Goal: Task Accomplishment & Management: Use online tool/utility

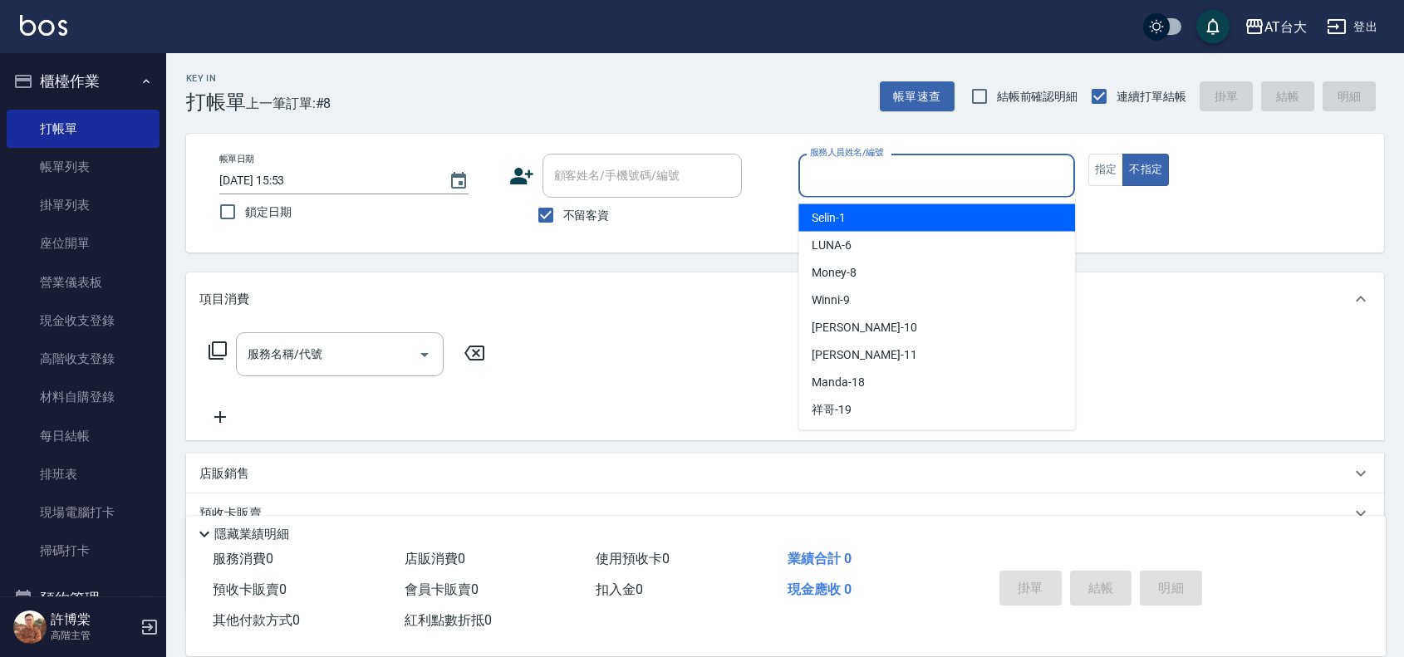
click at [849, 174] on input "服務人員姓名/編號" at bounding box center [937, 175] width 262 height 29
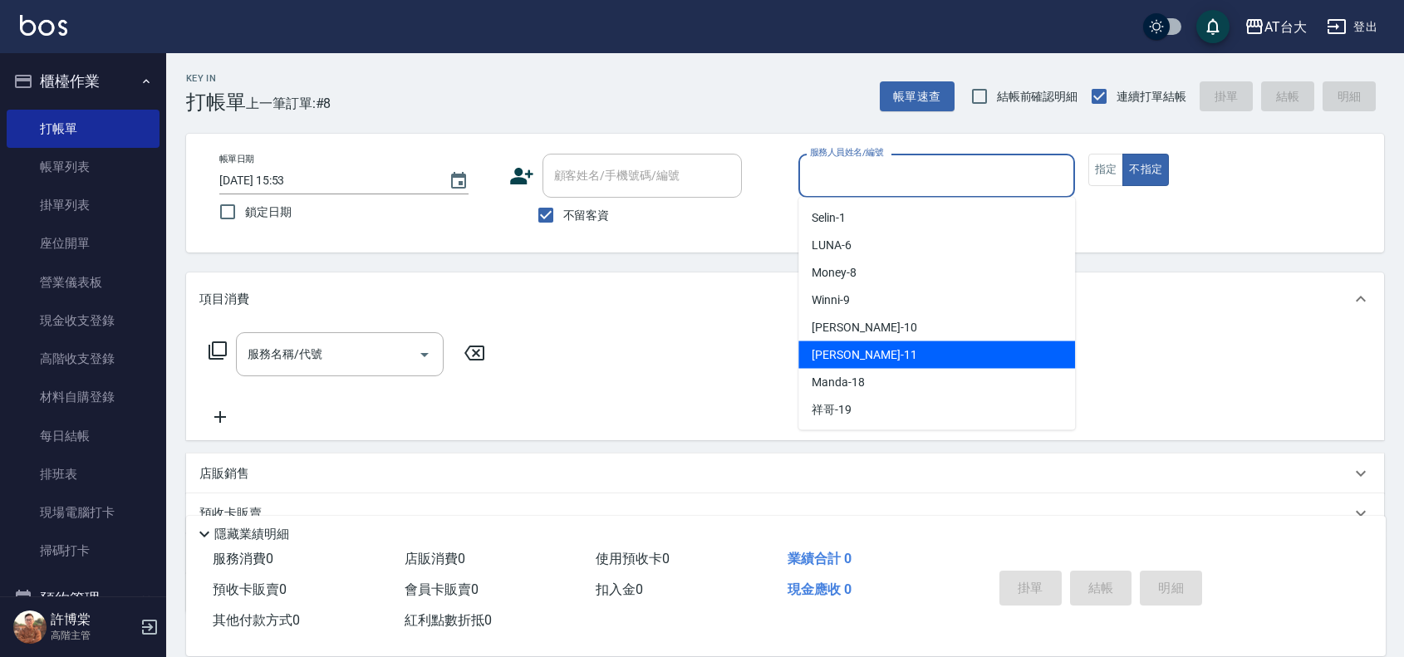
click at [871, 364] on div "[PERSON_NAME] -11" at bounding box center [936, 354] width 277 height 27
type input "[PERSON_NAME]-11"
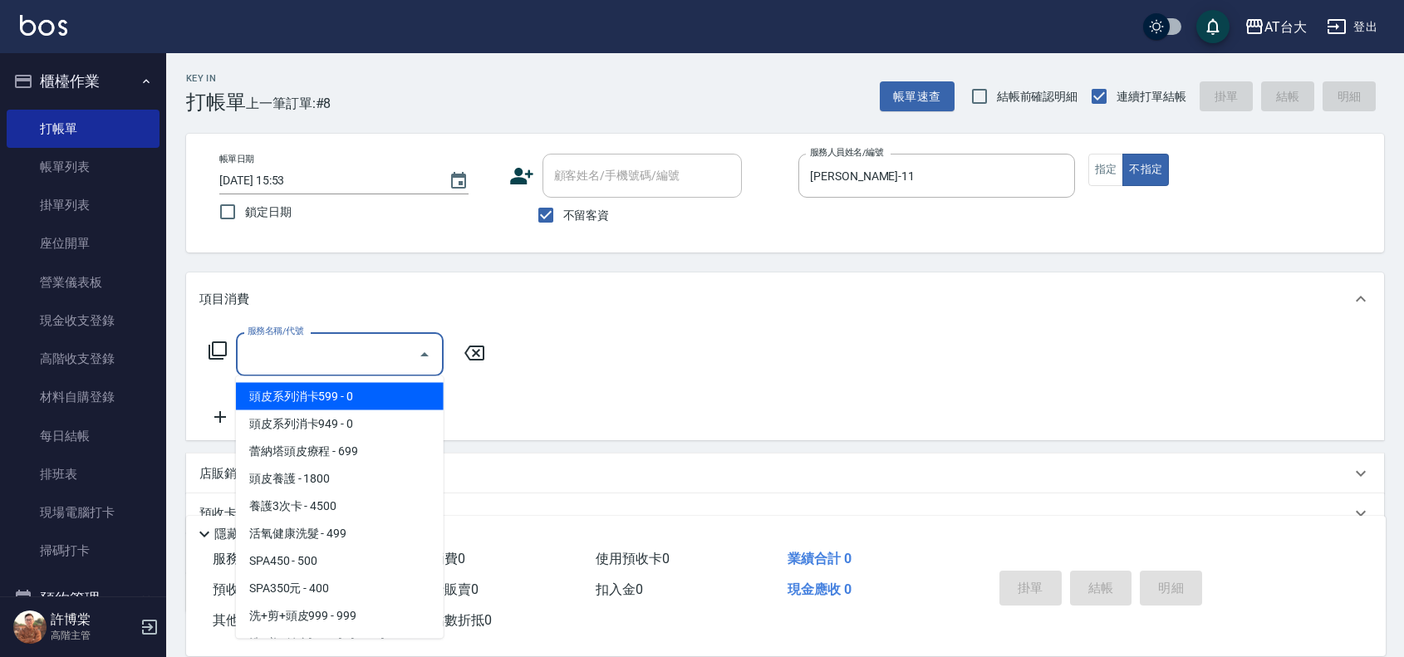
click at [364, 365] on input "服務名稱/代號" at bounding box center [327, 354] width 168 height 29
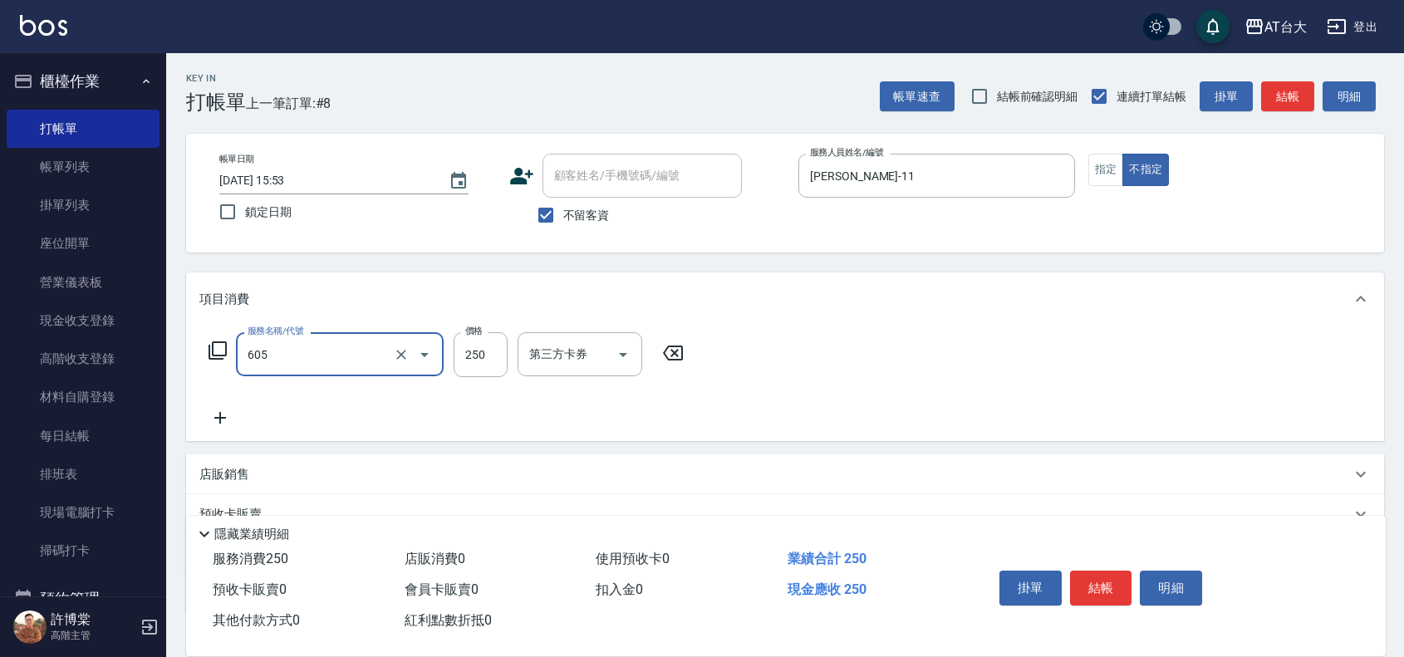
type input "洗髮 (女)(605)"
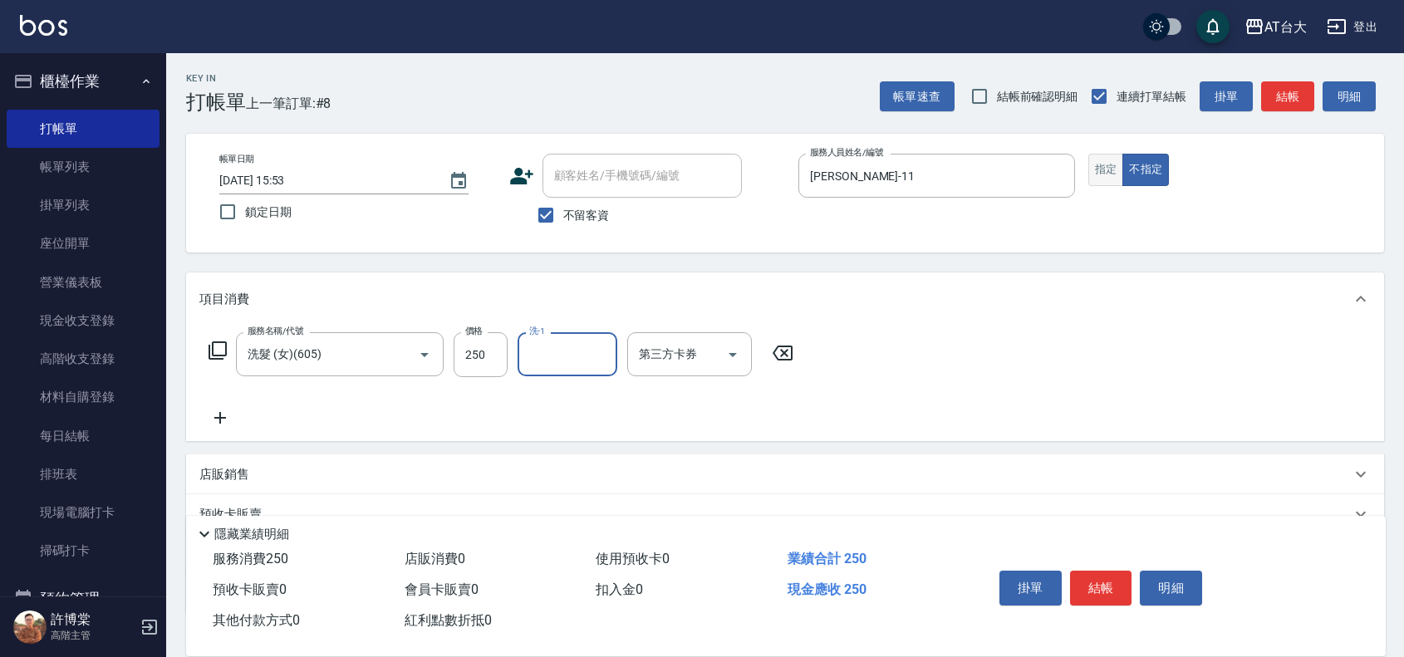
click at [1105, 163] on button "指定" at bounding box center [1106, 170] width 36 height 32
click at [1106, 571] on button "結帳" at bounding box center [1101, 588] width 62 height 35
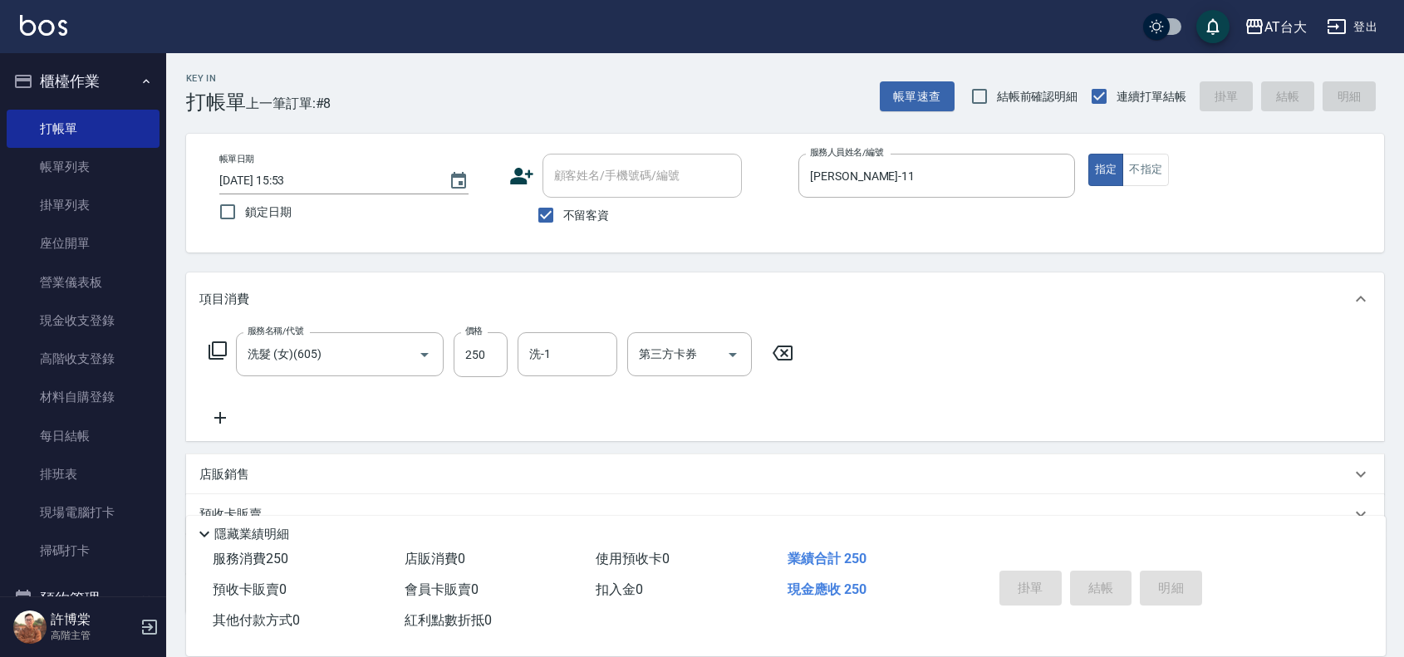
type input "[DATE] 16:58"
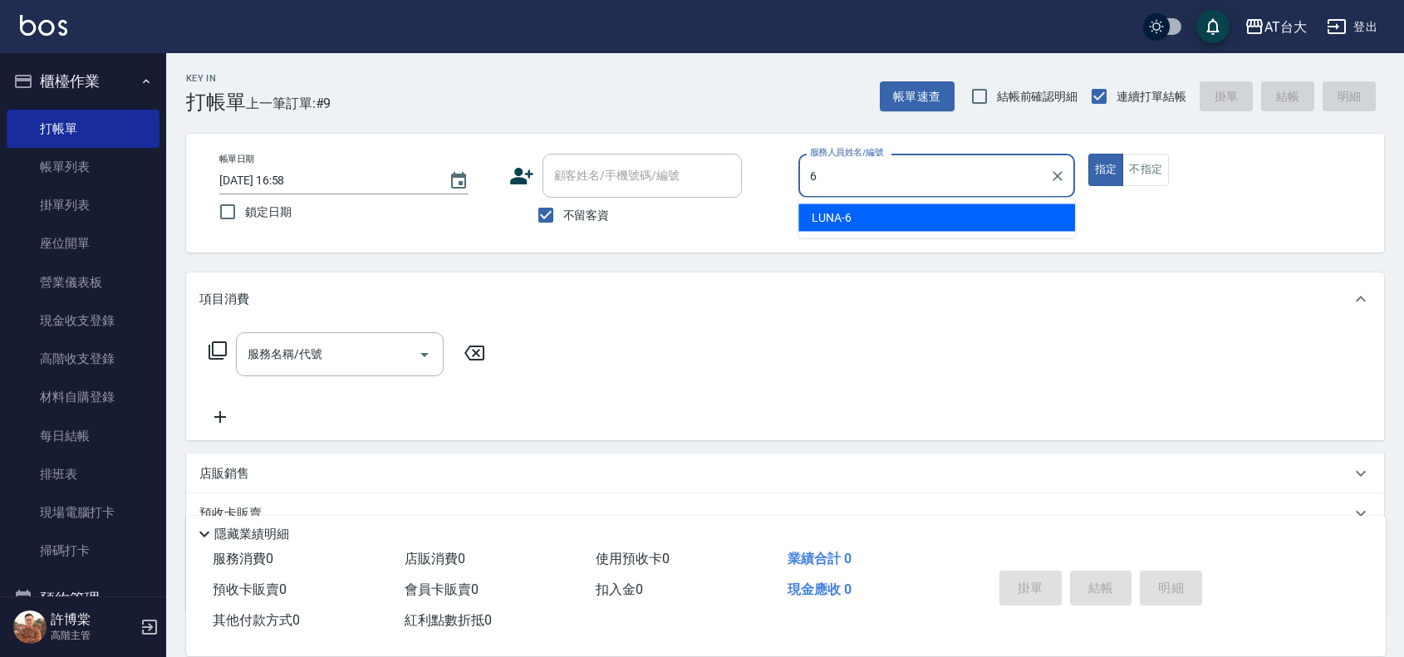
type input "LUNA-6"
type button "true"
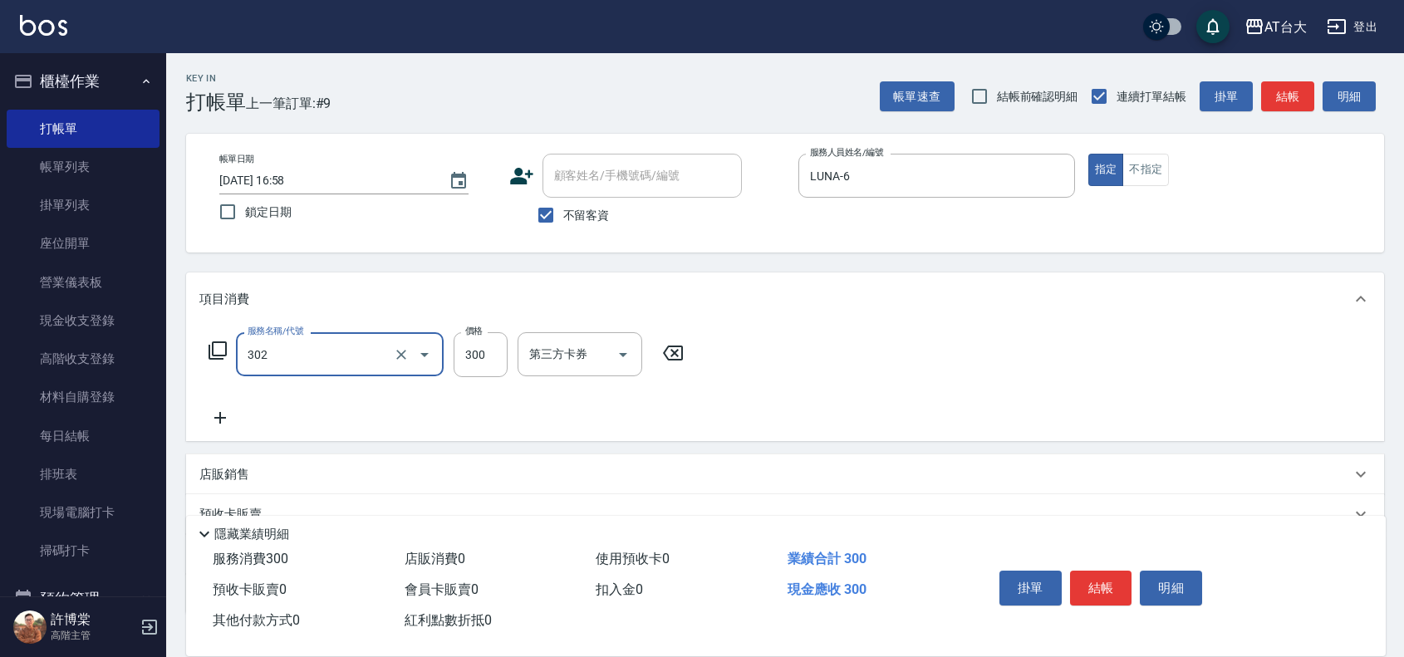
type input "剪髮(302)"
type input "450"
click at [1099, 578] on button "結帳" at bounding box center [1101, 588] width 62 height 35
type input "[DATE] 17:01"
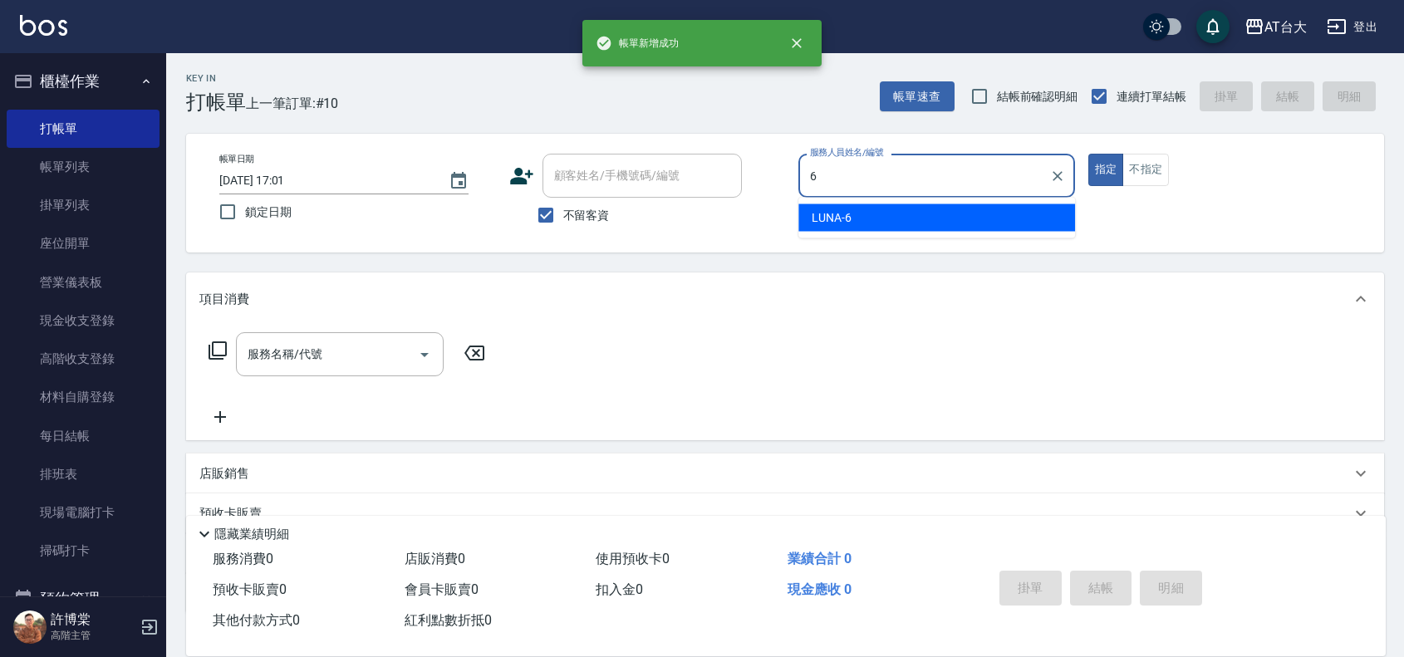
type input "LUNA-6"
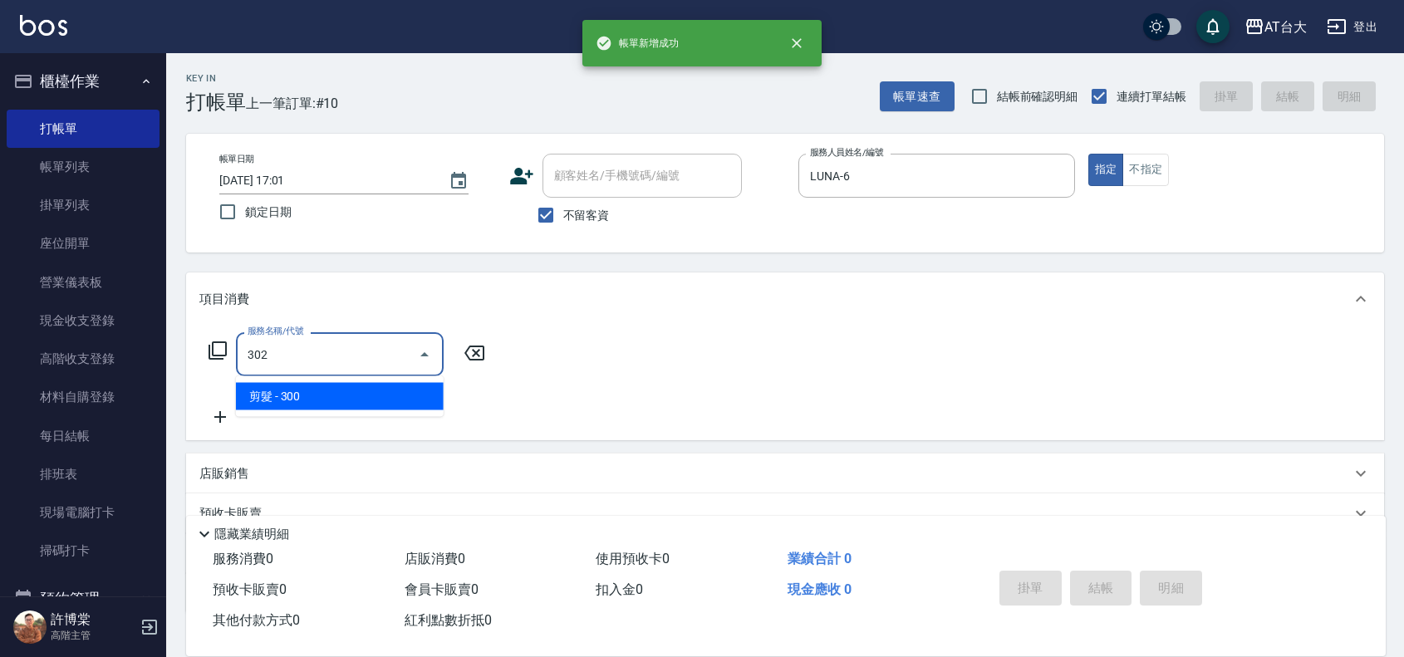
type input "剪髮(302)"
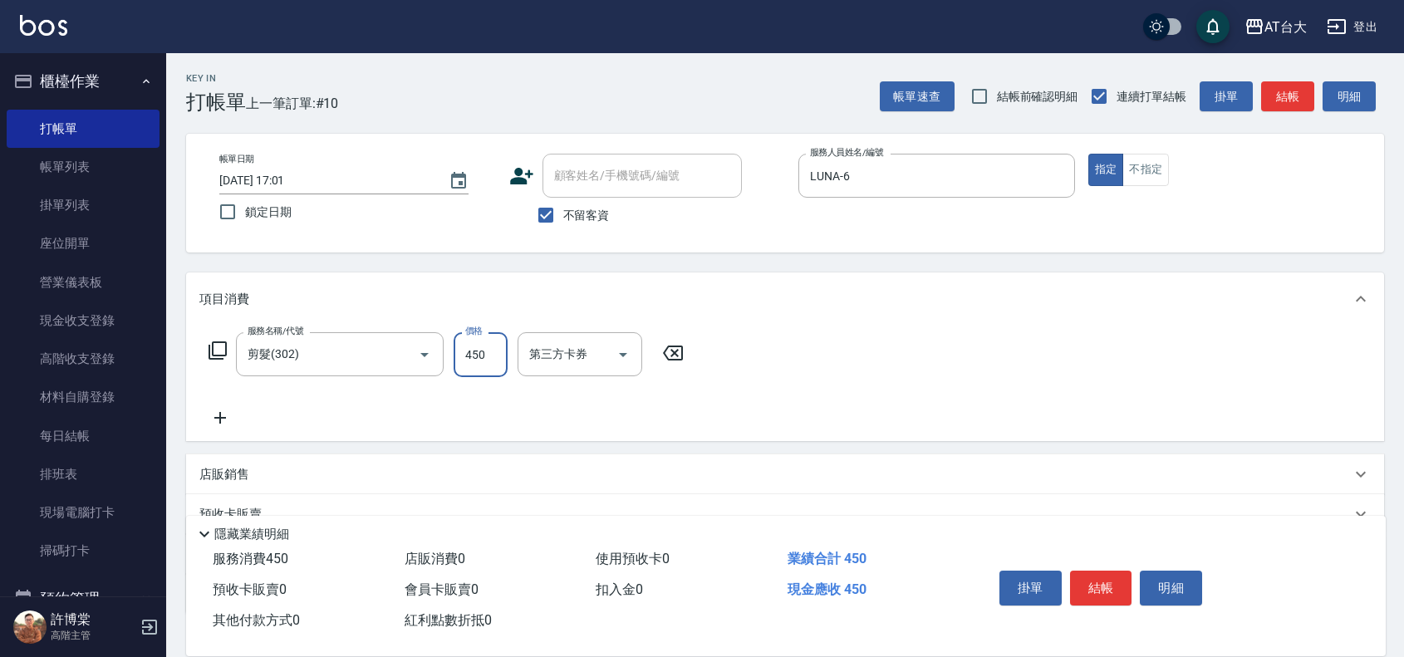
type input "450"
click at [1093, 571] on button "結帳" at bounding box center [1101, 588] width 62 height 35
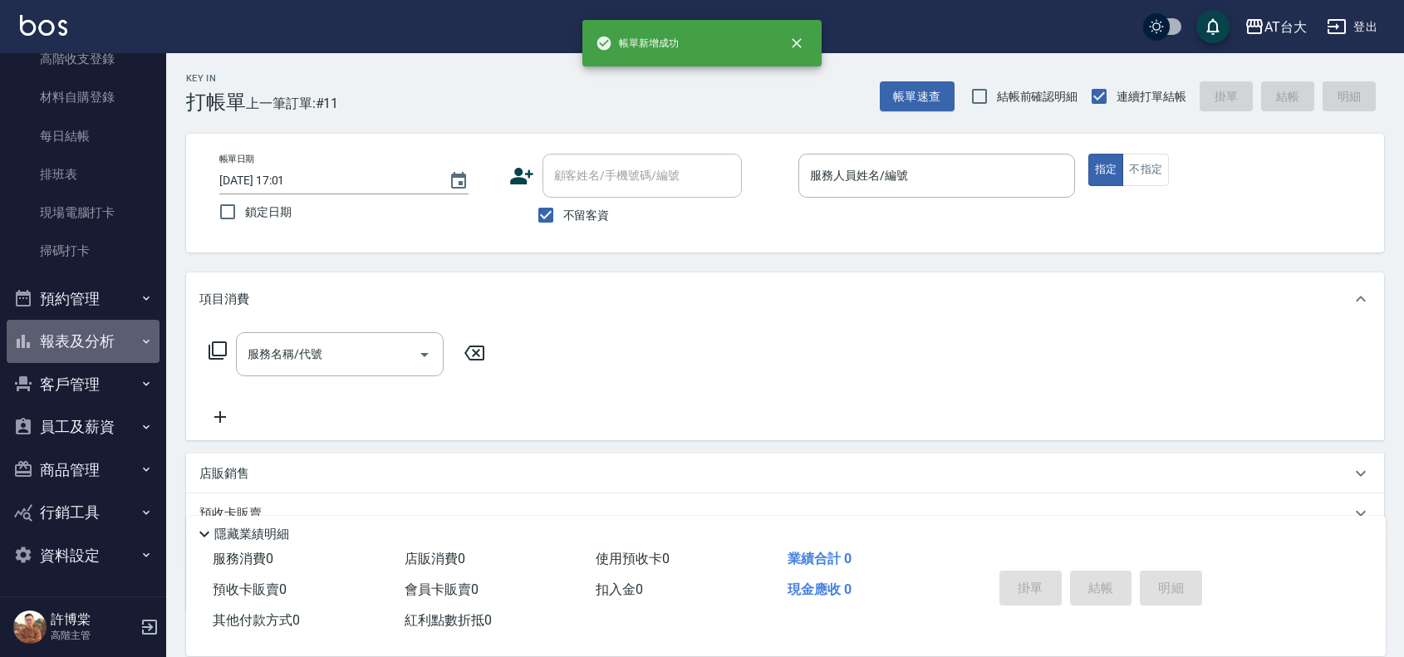
click at [91, 341] on button "報表及分析" at bounding box center [83, 341] width 153 height 43
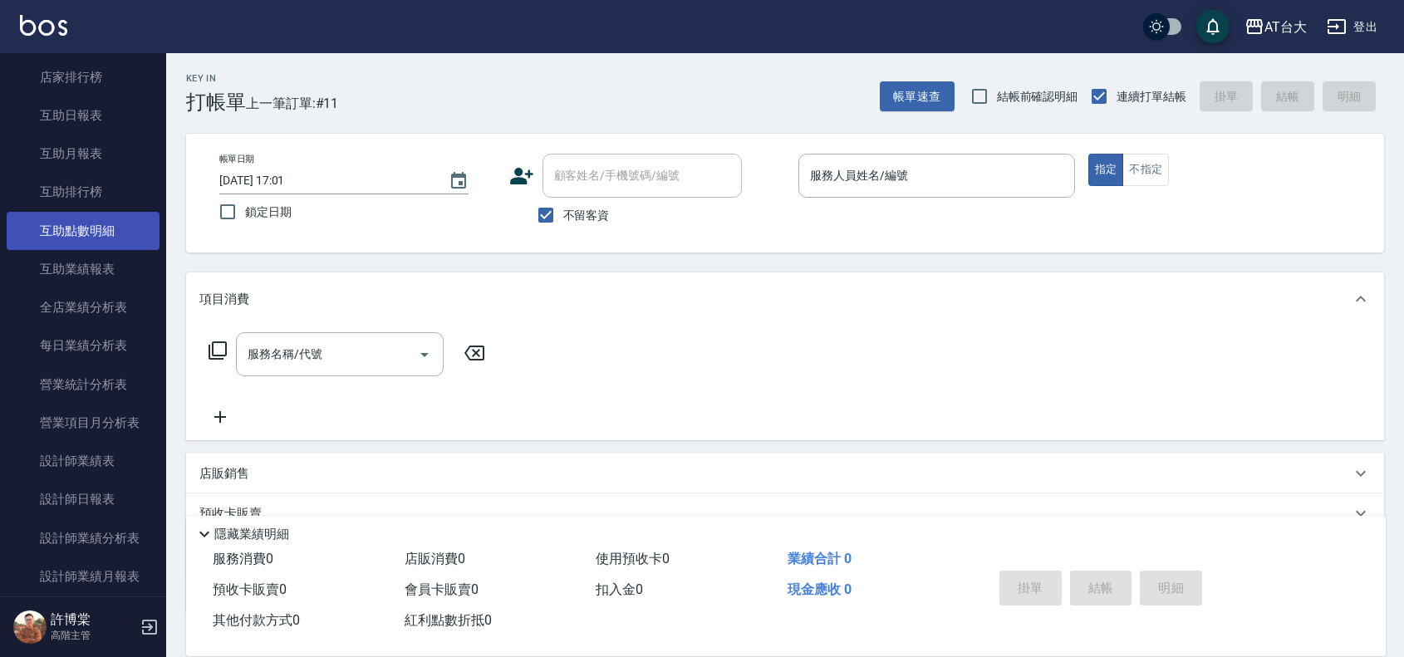
scroll to position [819, 0]
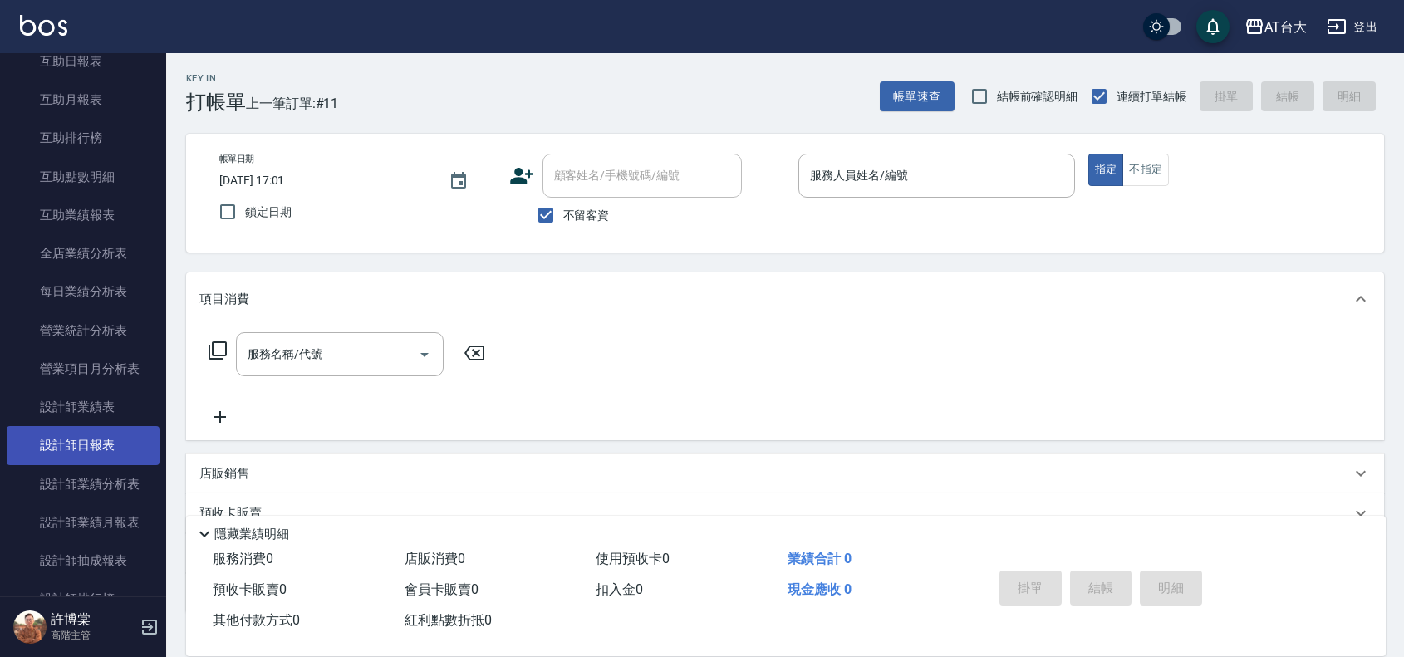
click at [101, 439] on link "設計師日報表" at bounding box center [83, 445] width 153 height 38
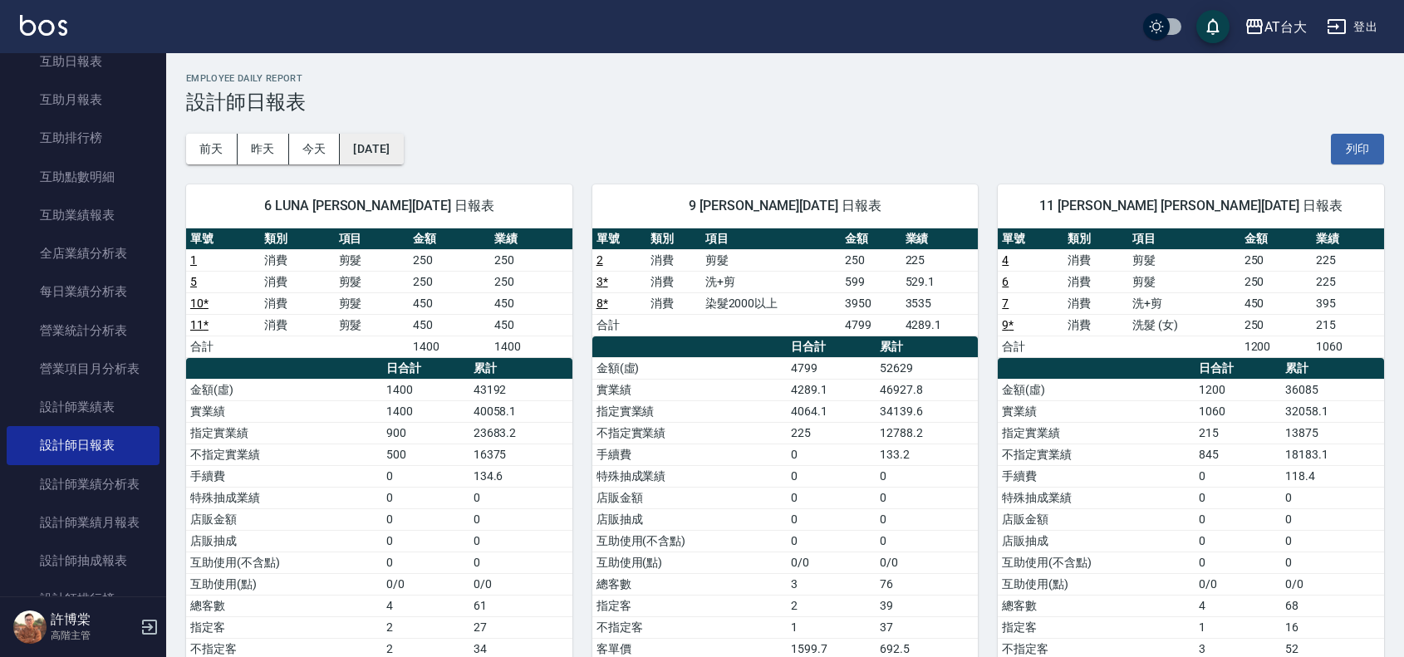
click at [401, 151] on button "[DATE]" at bounding box center [371, 149] width 63 height 31
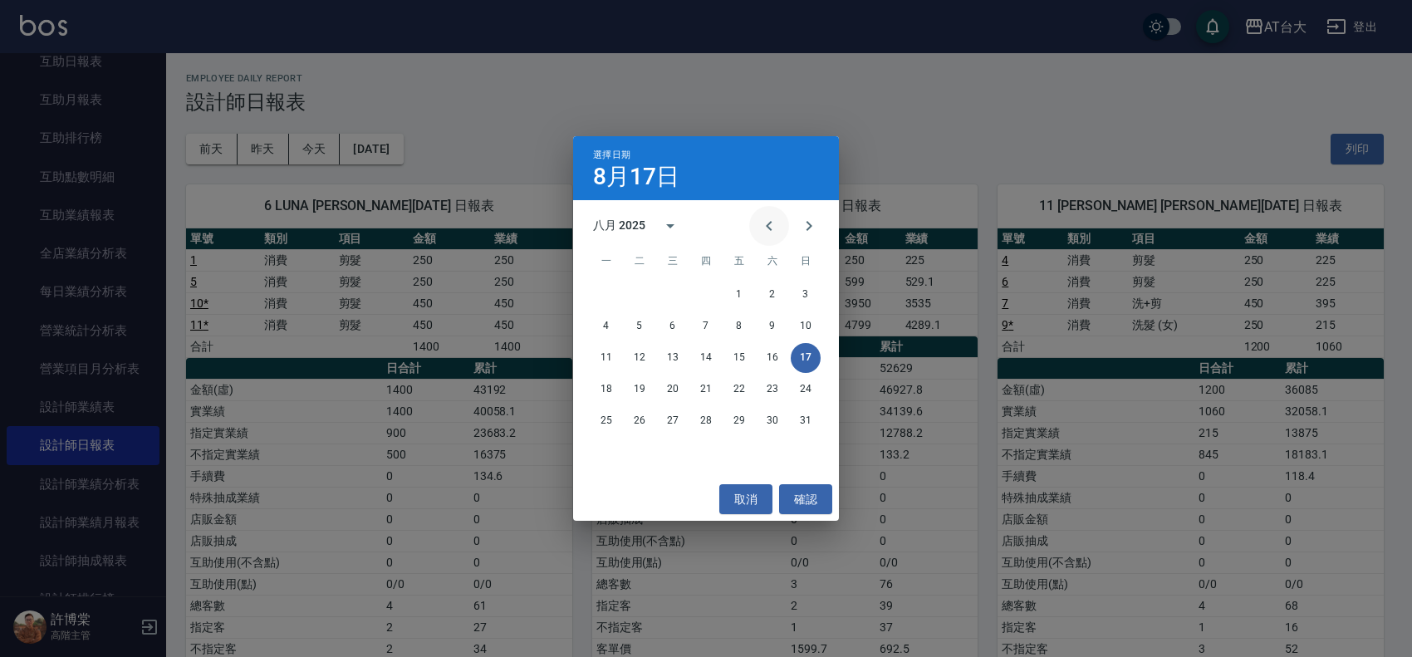
click at [770, 227] on icon "Previous month" at bounding box center [769, 226] width 20 height 20
click at [712, 350] on button "17" at bounding box center [706, 358] width 30 height 30
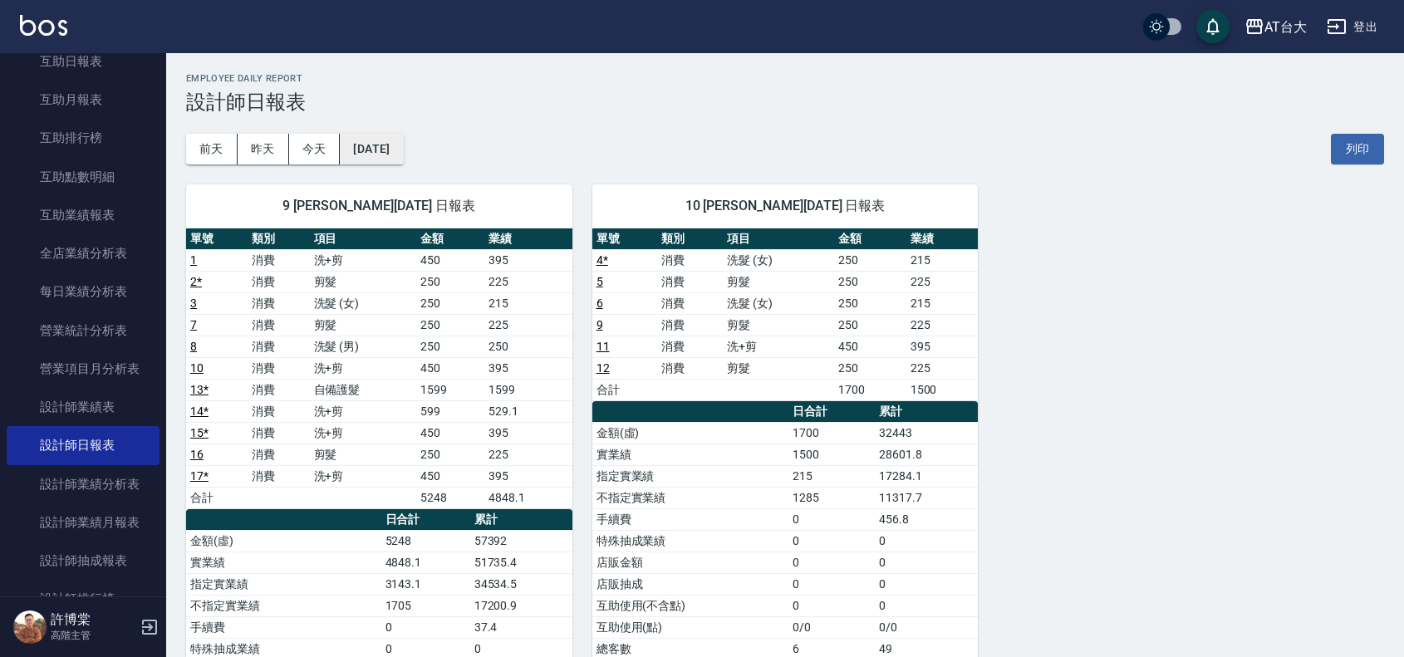
click at [395, 154] on button "[DATE]" at bounding box center [371, 149] width 63 height 31
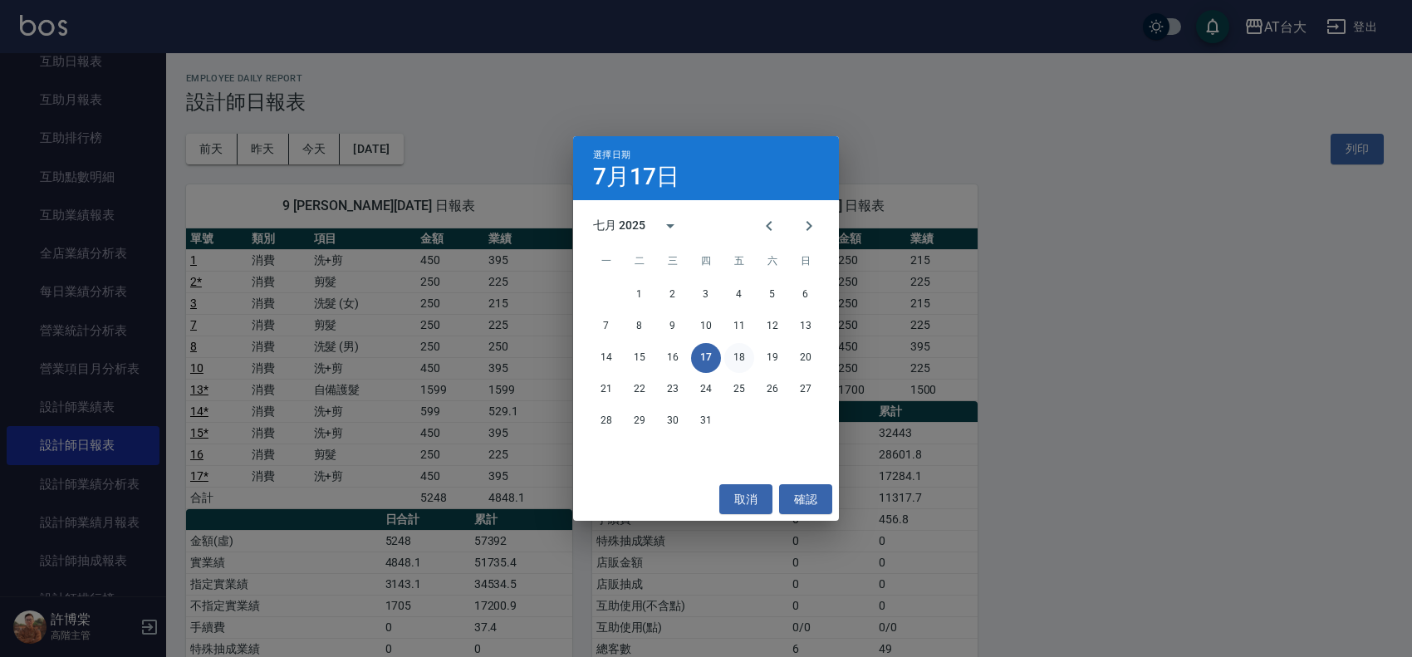
click at [744, 359] on button "18" at bounding box center [739, 358] width 30 height 30
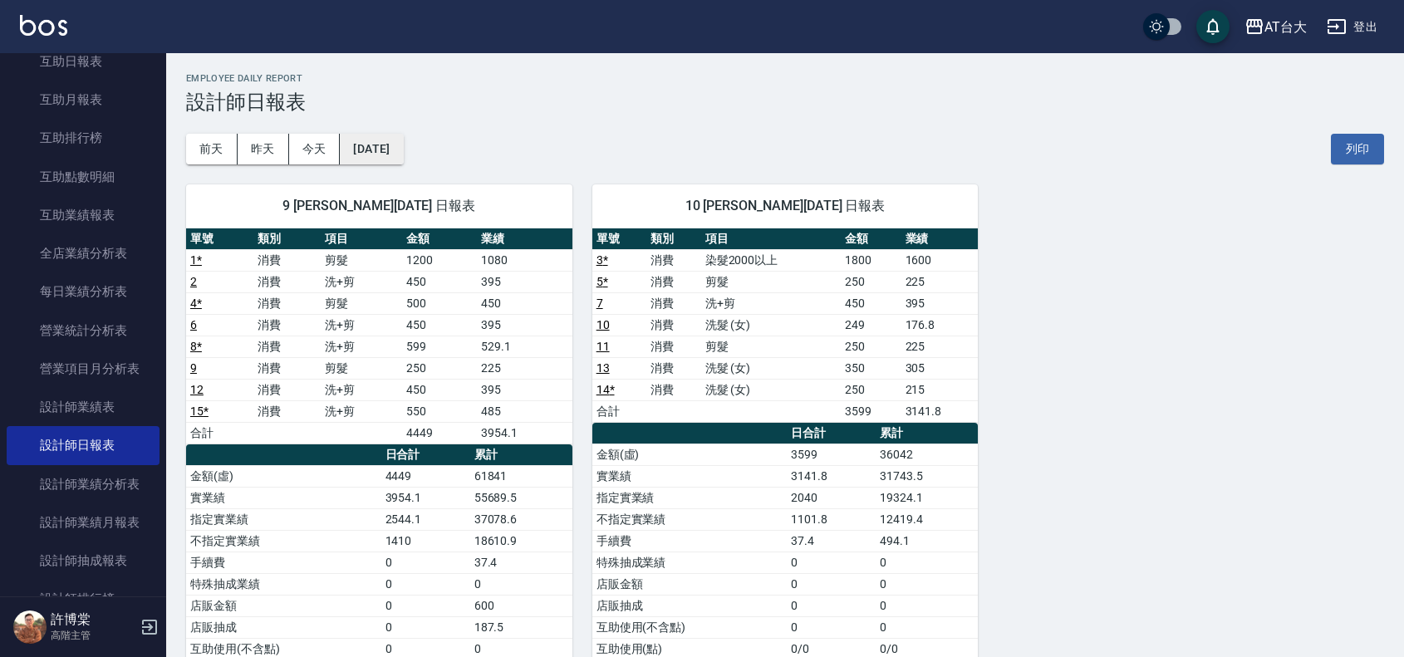
click at [403, 146] on button "[DATE]" at bounding box center [371, 149] width 63 height 31
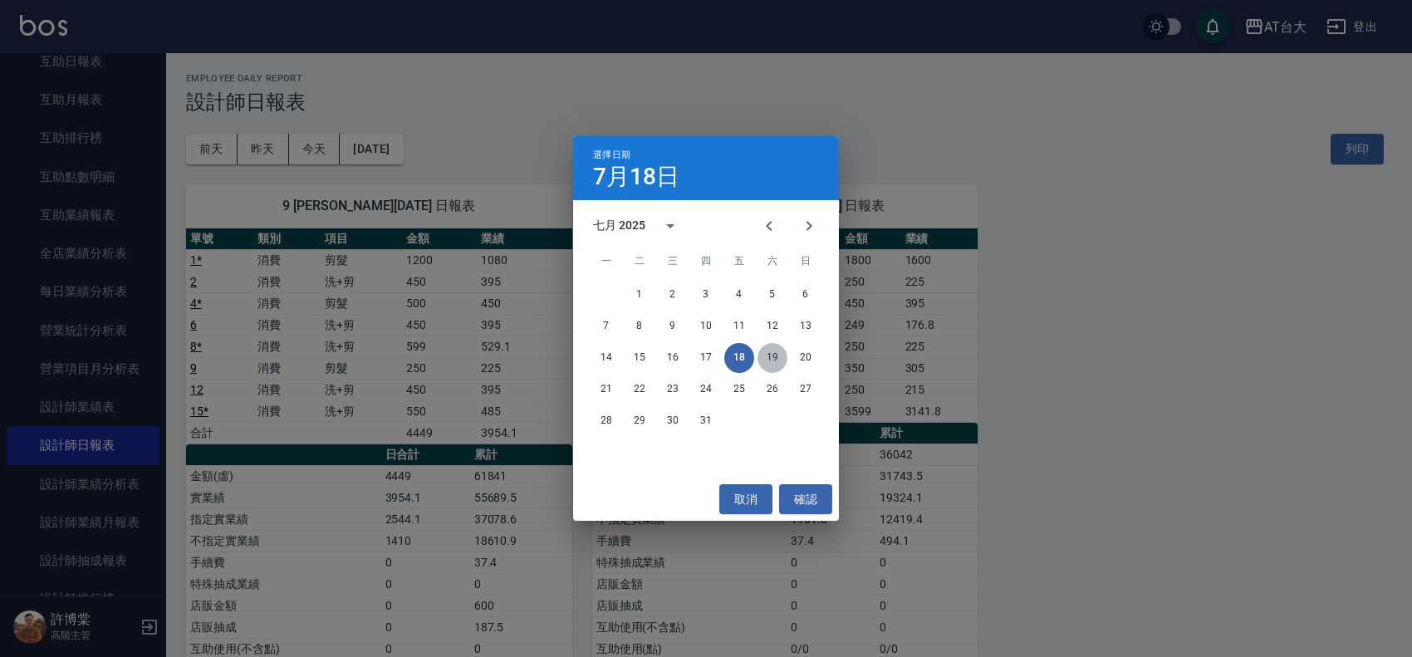
click at [767, 359] on button "19" at bounding box center [773, 358] width 30 height 30
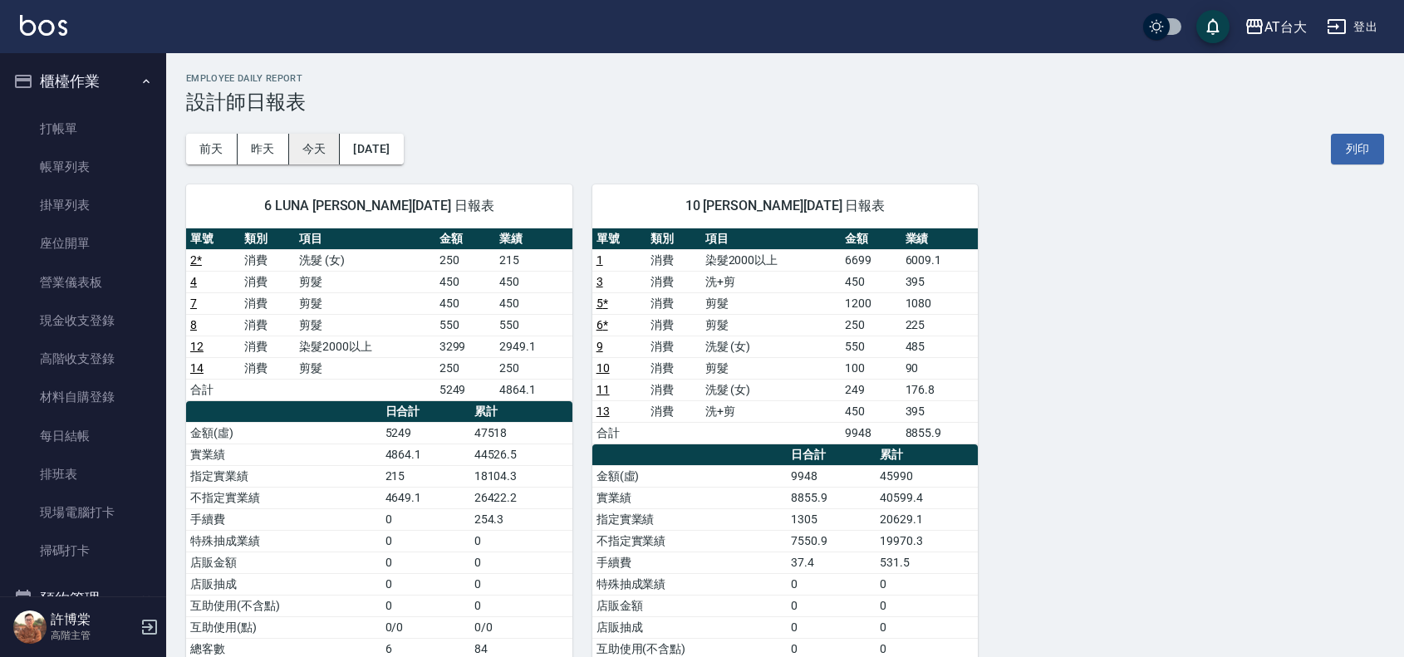
click at [321, 138] on button "今天" at bounding box center [315, 149] width 52 height 31
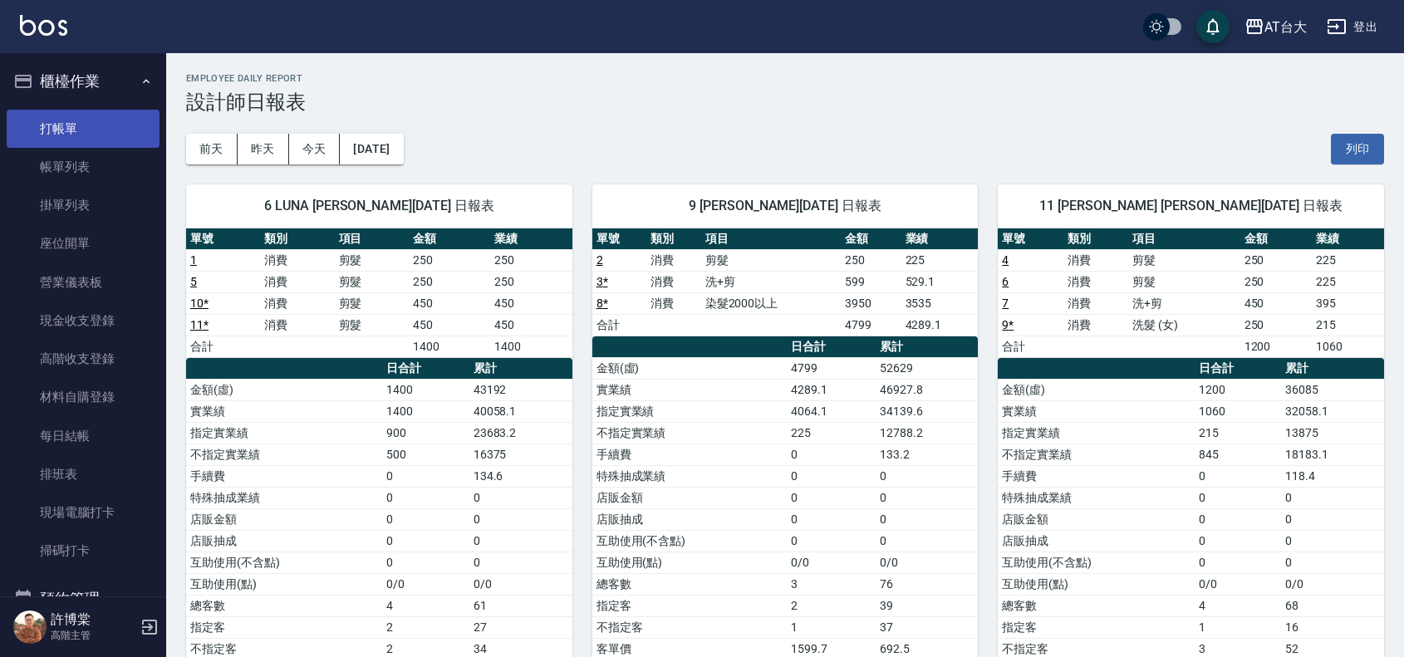
click at [123, 130] on link "打帳單" at bounding box center [83, 129] width 153 height 38
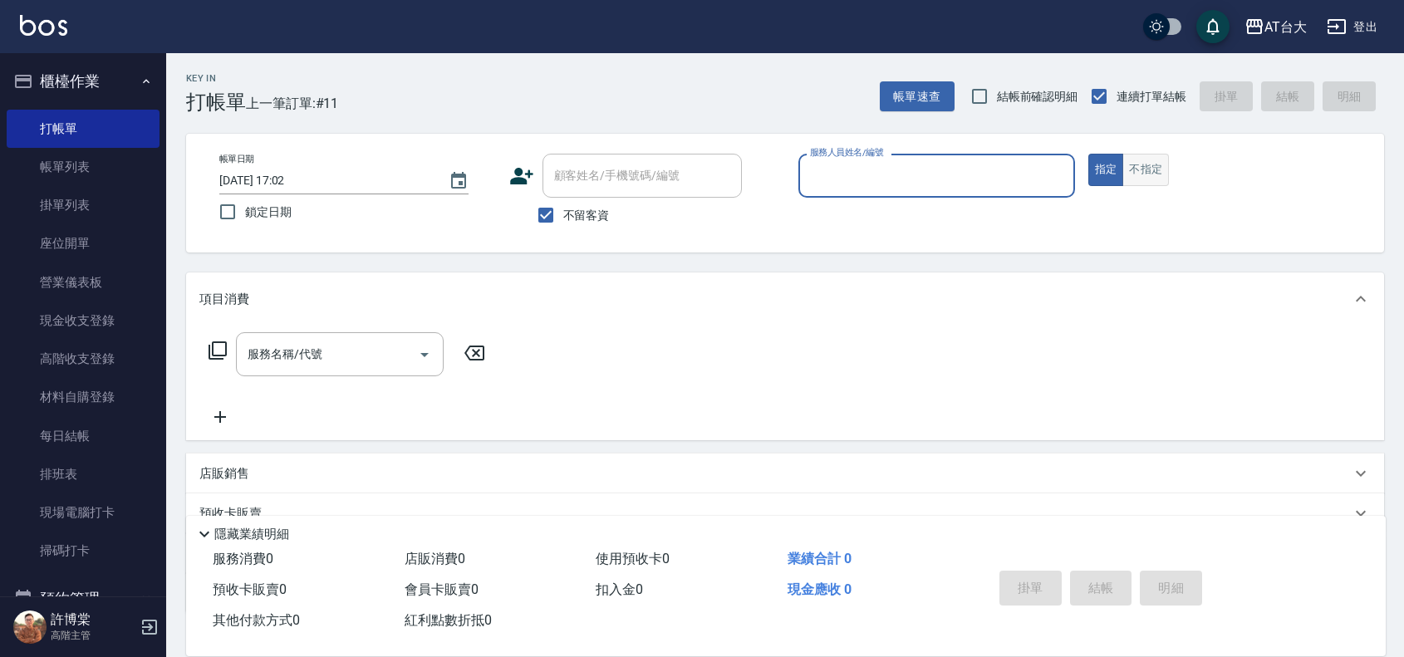
click at [1157, 169] on button "不指定" at bounding box center [1145, 170] width 47 height 32
click at [944, 171] on input "服務人員姓名/編號" at bounding box center [937, 175] width 262 height 29
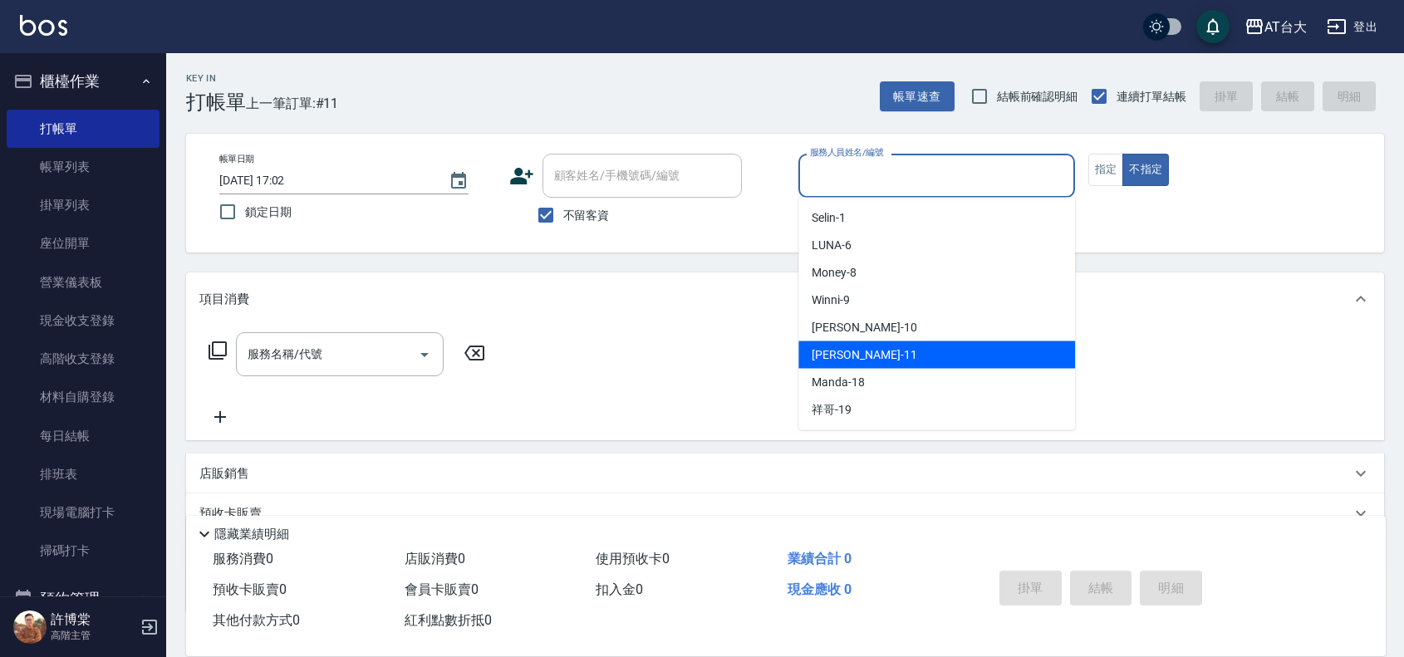
click at [853, 358] on span "[PERSON_NAME] -11" at bounding box center [864, 354] width 105 height 17
type input "[PERSON_NAME]-11"
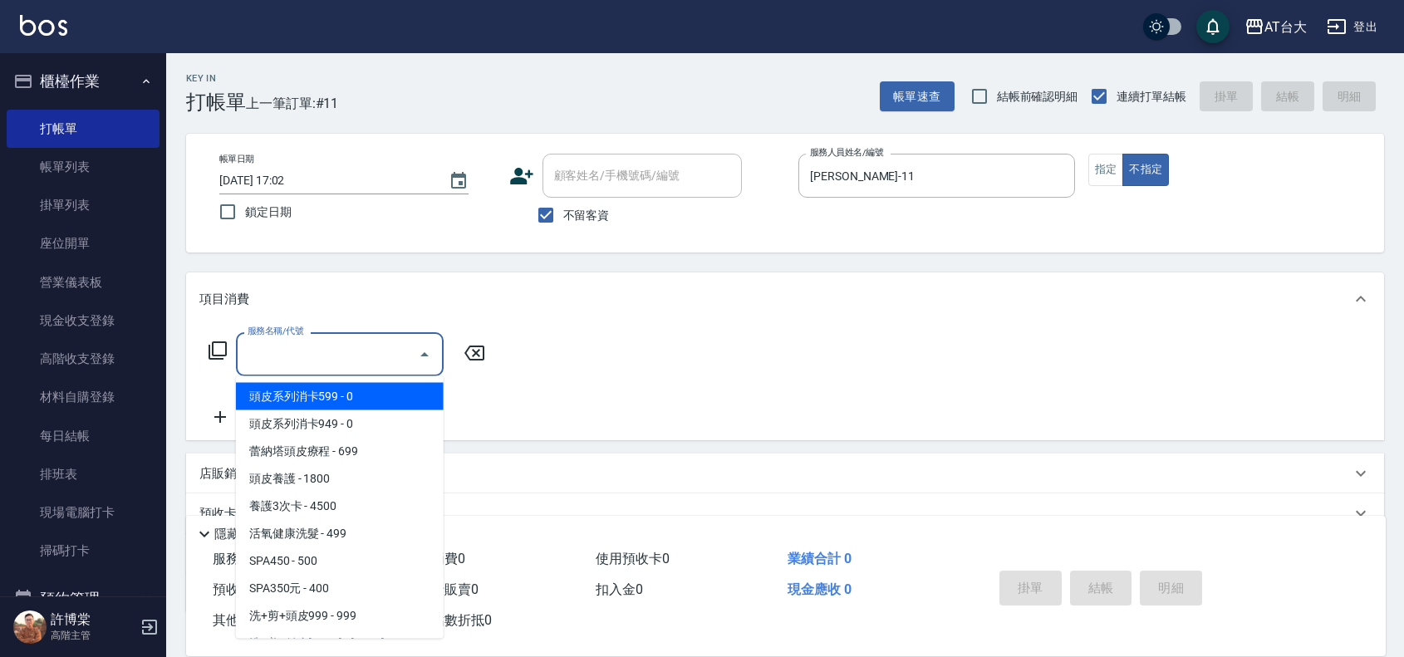
click at [289, 364] on input "服務名稱/代號" at bounding box center [327, 354] width 168 height 29
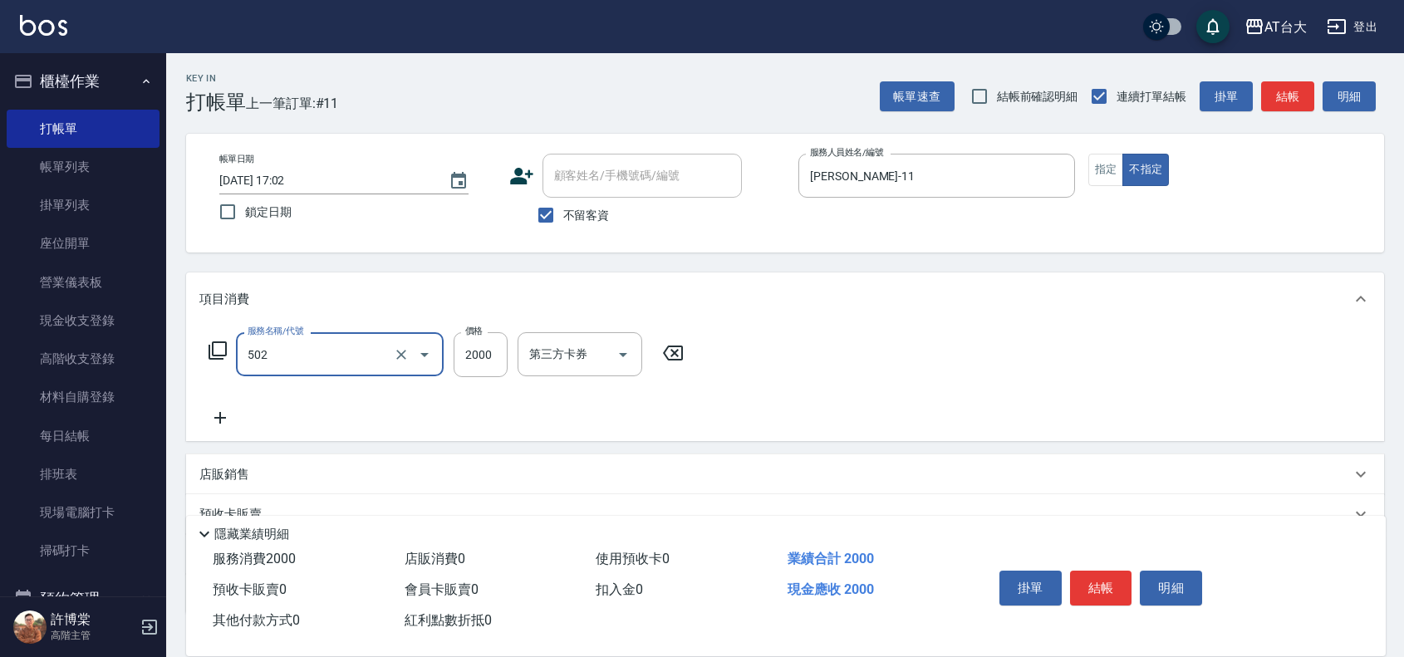
type input "染髮2000以上(502)"
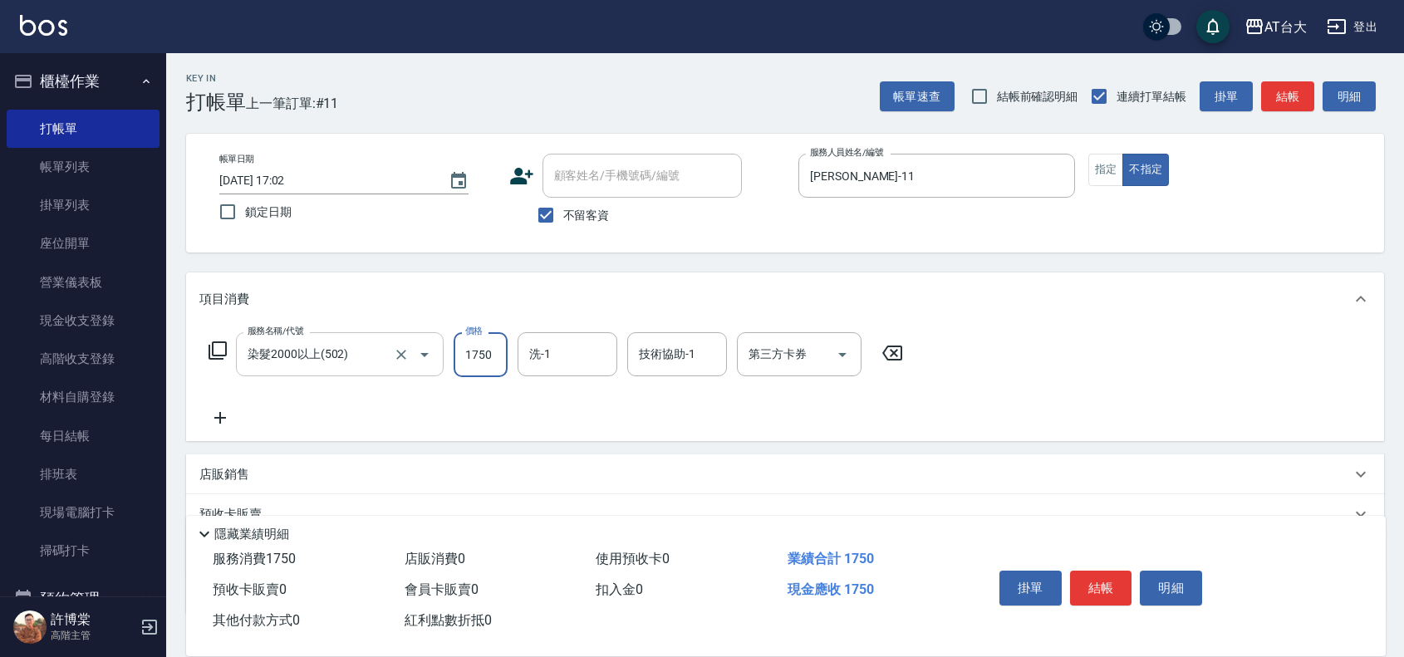
type input "1750"
click at [1086, 574] on button "結帳" at bounding box center [1101, 588] width 62 height 35
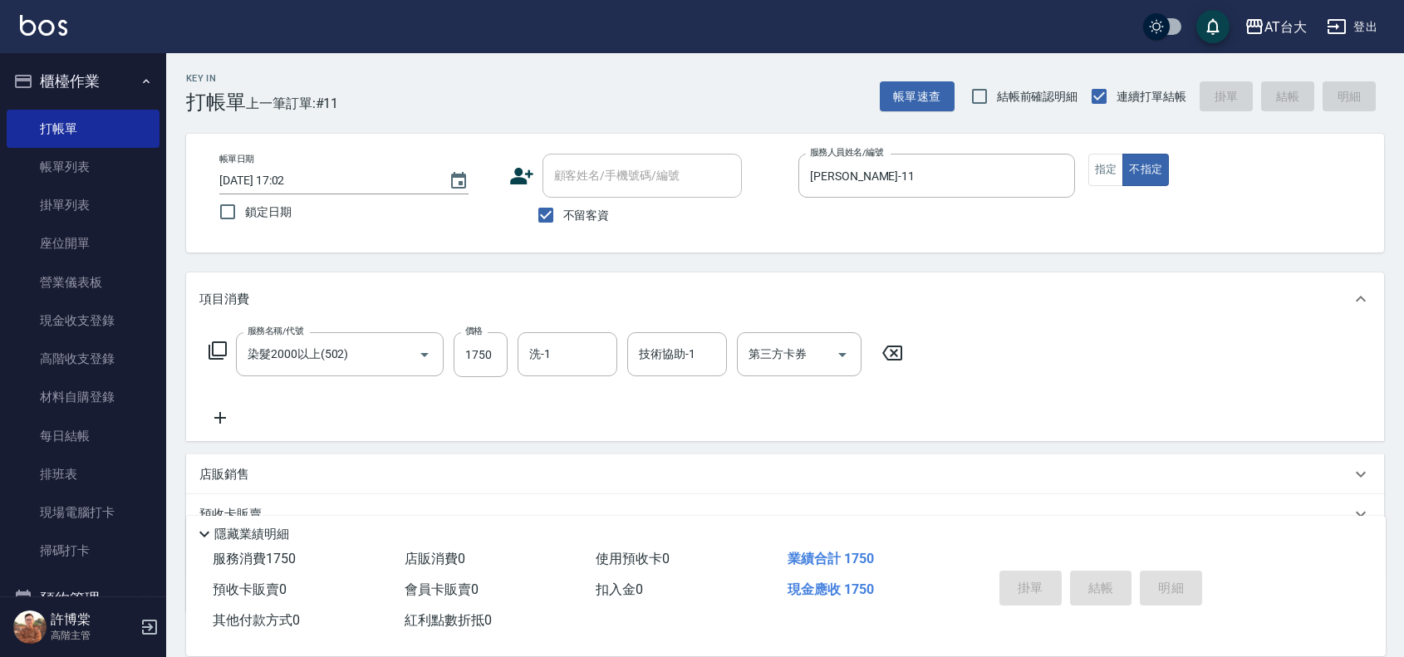
type input "[DATE] 17:17"
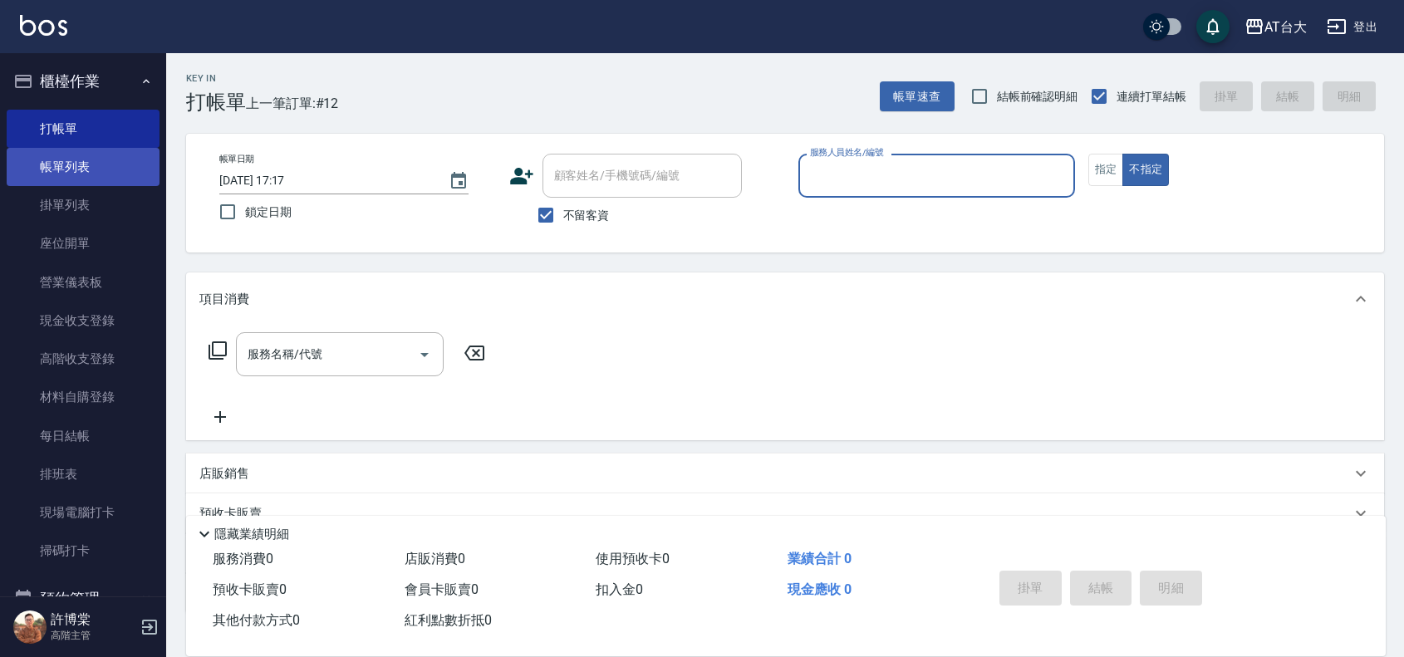
click at [67, 166] on link "帳單列表" at bounding box center [83, 167] width 153 height 38
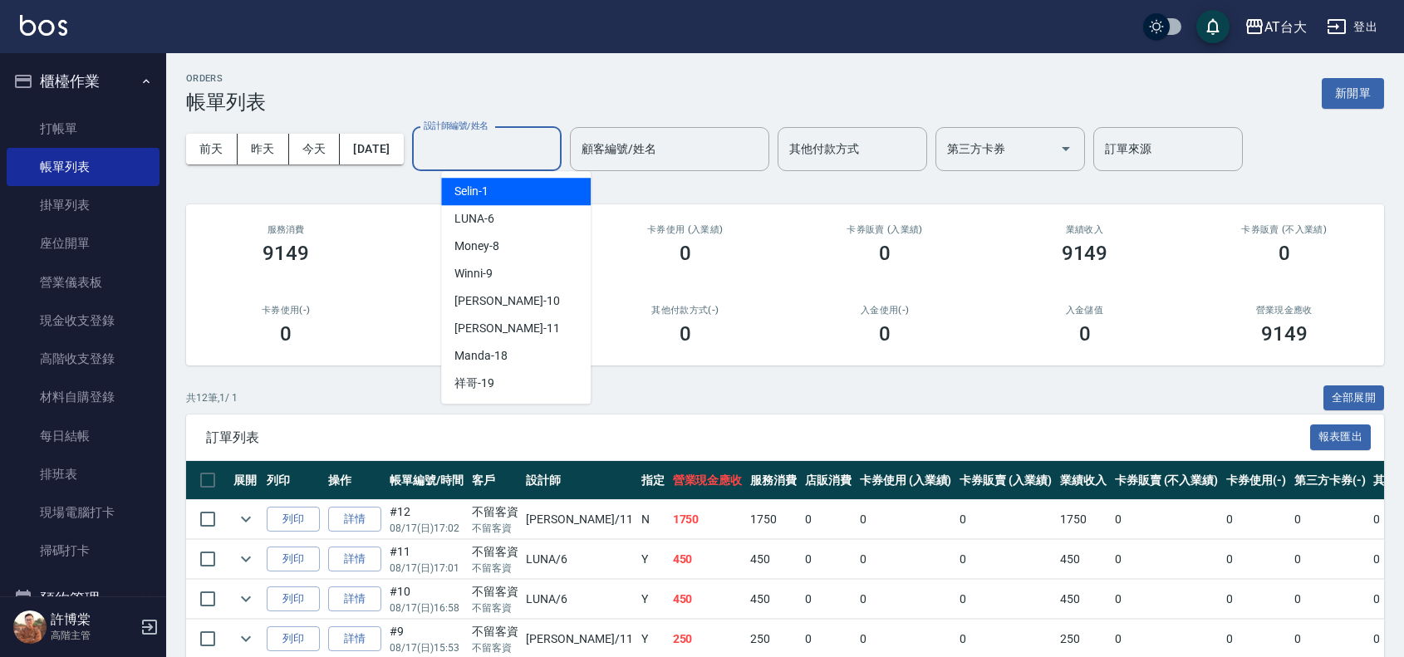
click at [538, 151] on input "設計師編號/姓名" at bounding box center [486, 149] width 135 height 29
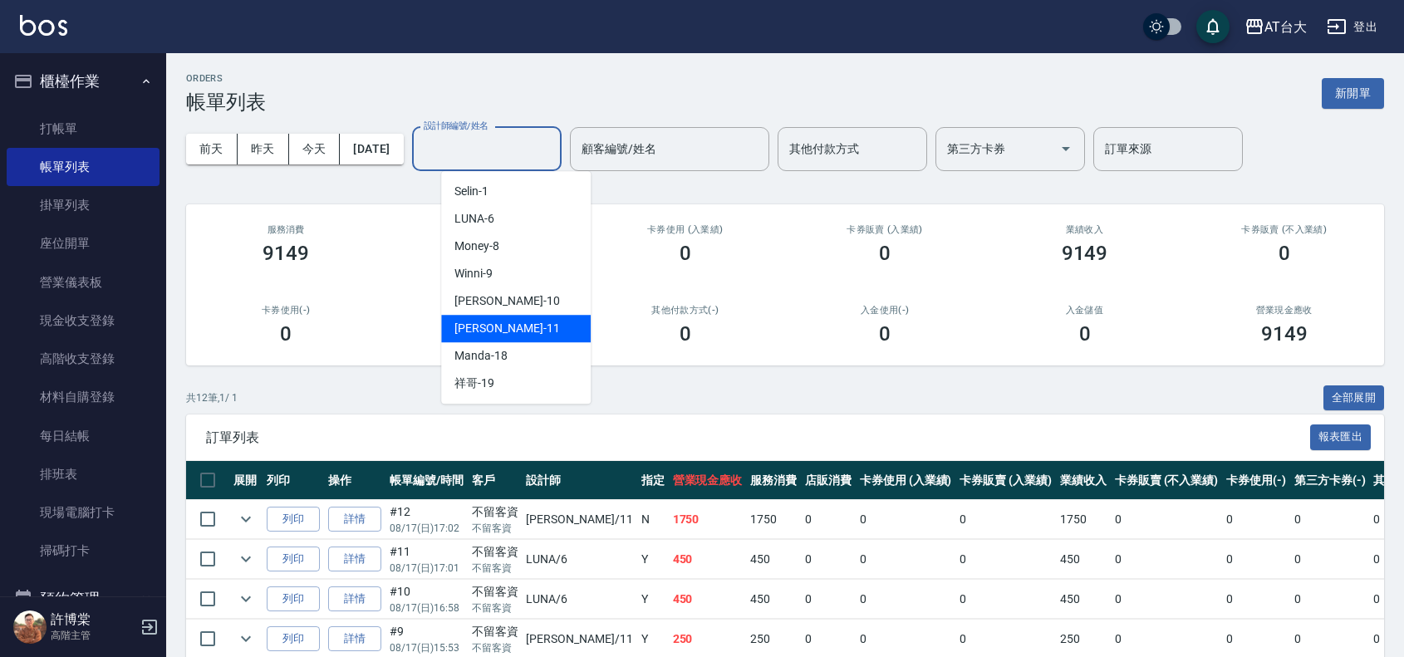
click at [540, 324] on div "[PERSON_NAME] -11" at bounding box center [516, 328] width 150 height 27
type input "[PERSON_NAME]-11"
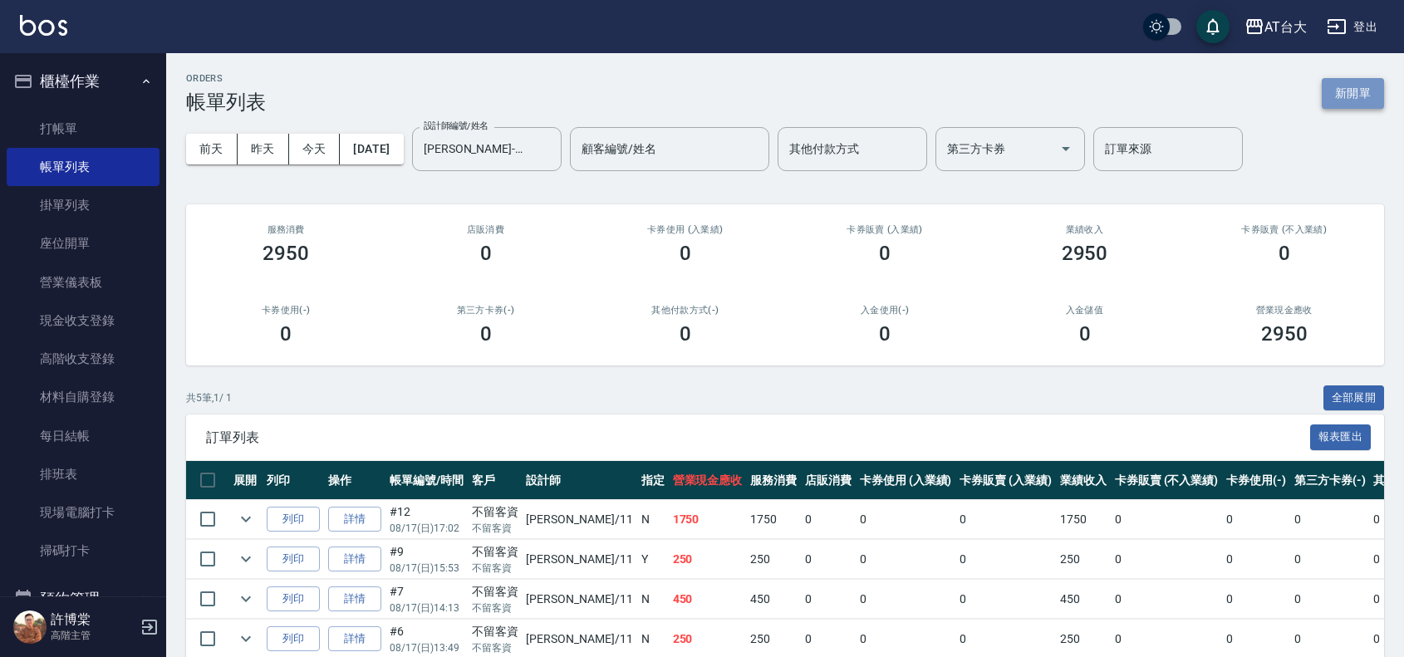
click at [1340, 84] on button "新開單" at bounding box center [1353, 93] width 62 height 31
